Goal: Task Accomplishment & Management: Manage account settings

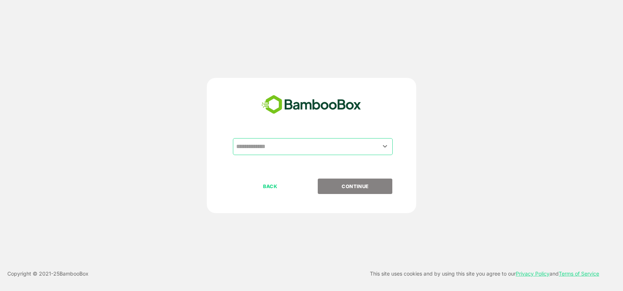
click at [343, 144] on input "text" at bounding box center [312, 147] width 157 height 14
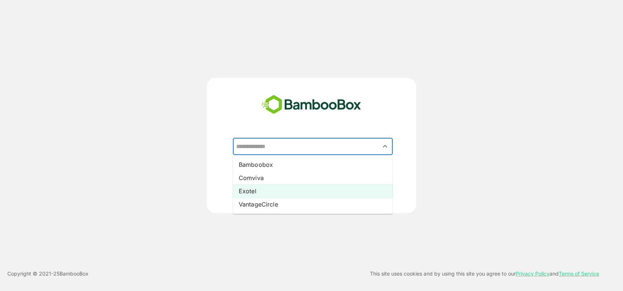
drag, startPoint x: 298, startPoint y: 188, endPoint x: 340, endPoint y: 194, distance: 41.9
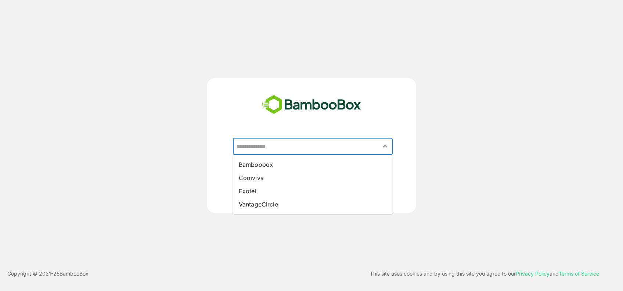
click at [298, 188] on li "Exotel" at bounding box center [313, 190] width 160 height 13
type input "******"
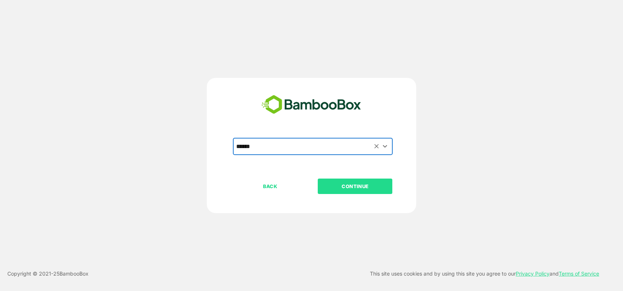
click at [353, 184] on p "CONTINUE" at bounding box center [355, 186] width 73 height 8
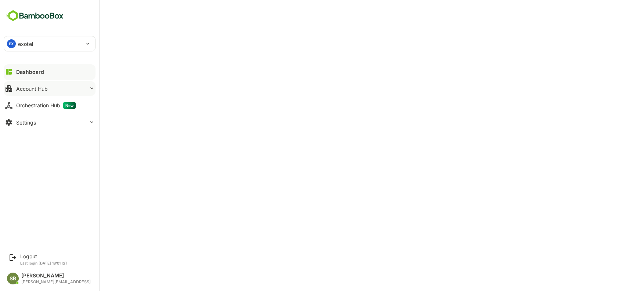
click at [49, 89] on button "Account Hub" at bounding box center [50, 88] width 92 height 15
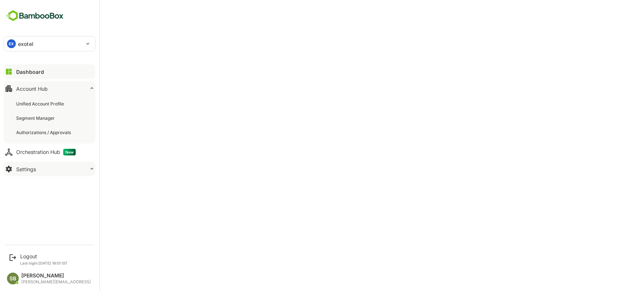
click at [33, 166] on div "Settings" at bounding box center [26, 169] width 20 height 6
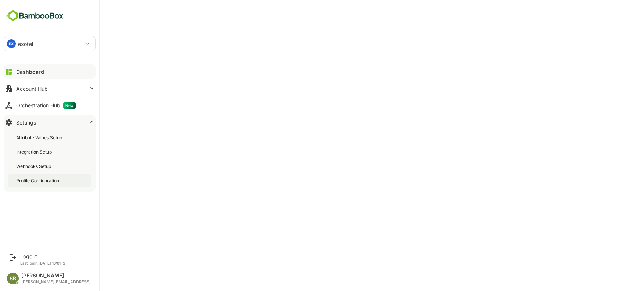
click at [43, 176] on div "Profile Configuration" at bounding box center [49, 181] width 83 height 14
